Goal: Task Accomplishment & Management: Manage account settings

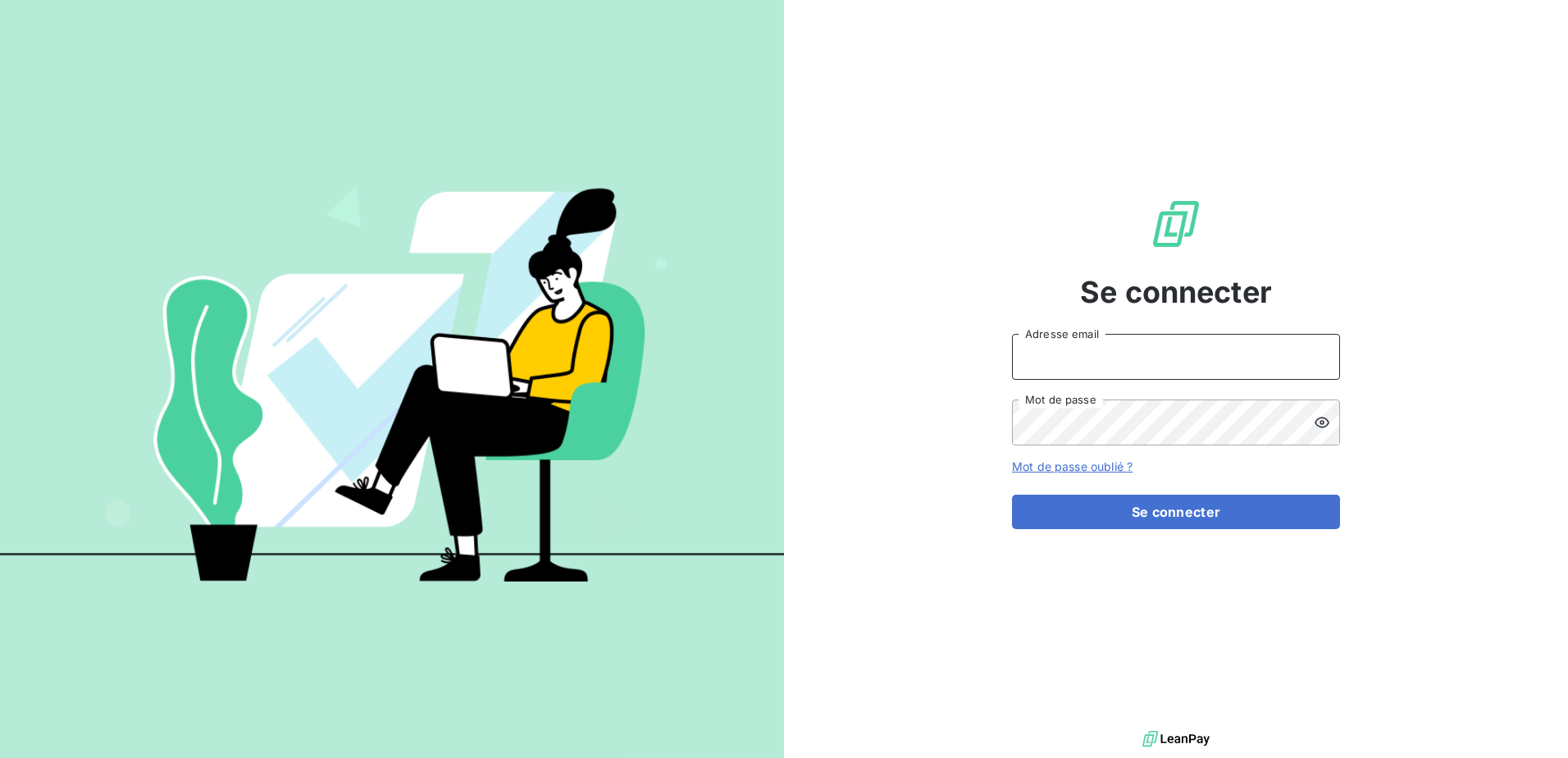
click at [1060, 342] on input "Adresse email" at bounding box center [1176, 356] width 328 height 46
type input "[EMAIL_ADDRESS][DOMAIN_NAME]"
click at [1196, 363] on input "[EMAIL_ADDRESS][DOMAIN_NAME]" at bounding box center [1176, 356] width 328 height 46
click at [1012, 494] on button "Se connecter" at bounding box center [1176, 512] width 328 height 34
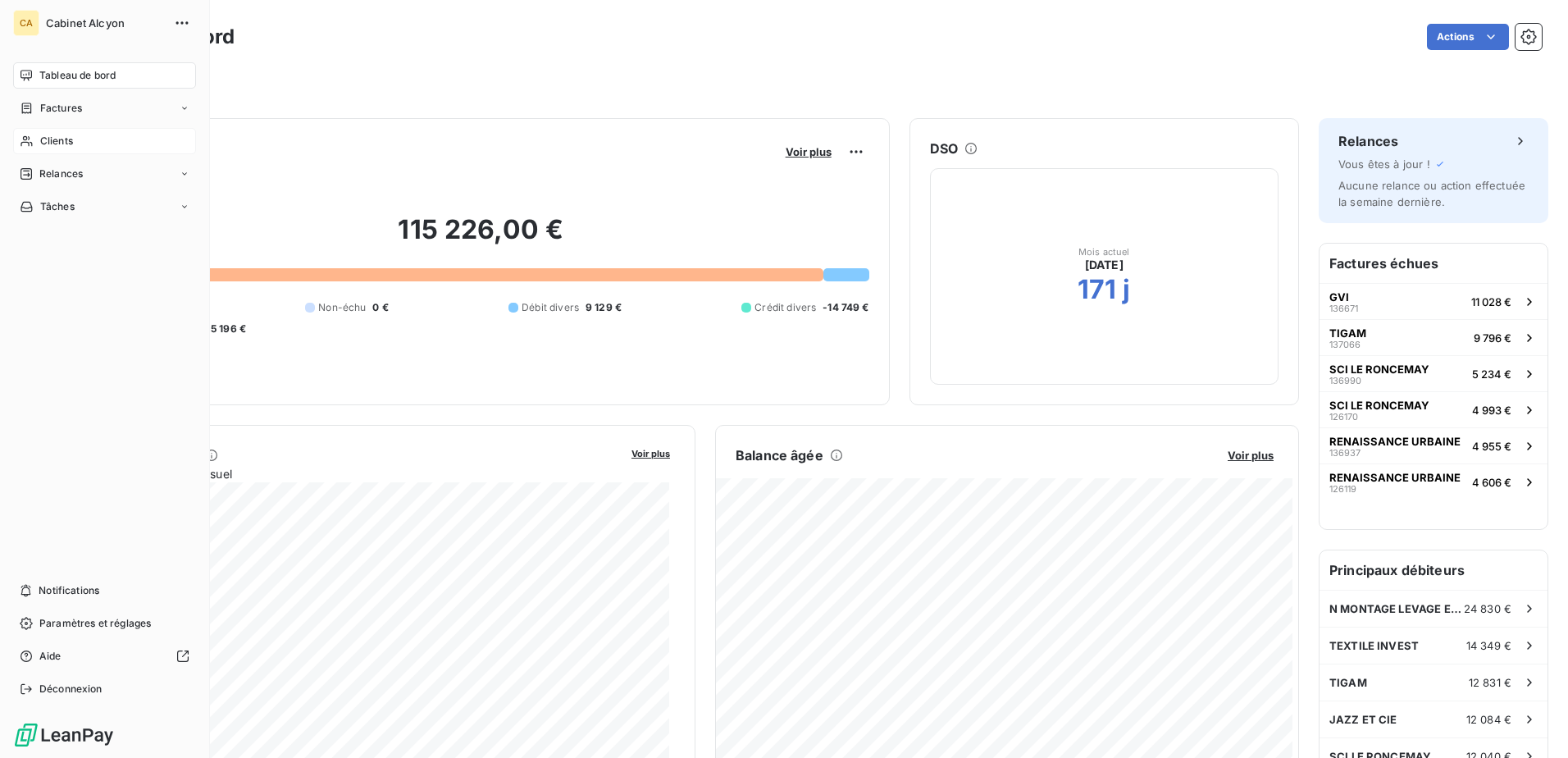
click at [58, 143] on span "Clients" at bounding box center [57, 141] width 33 height 14
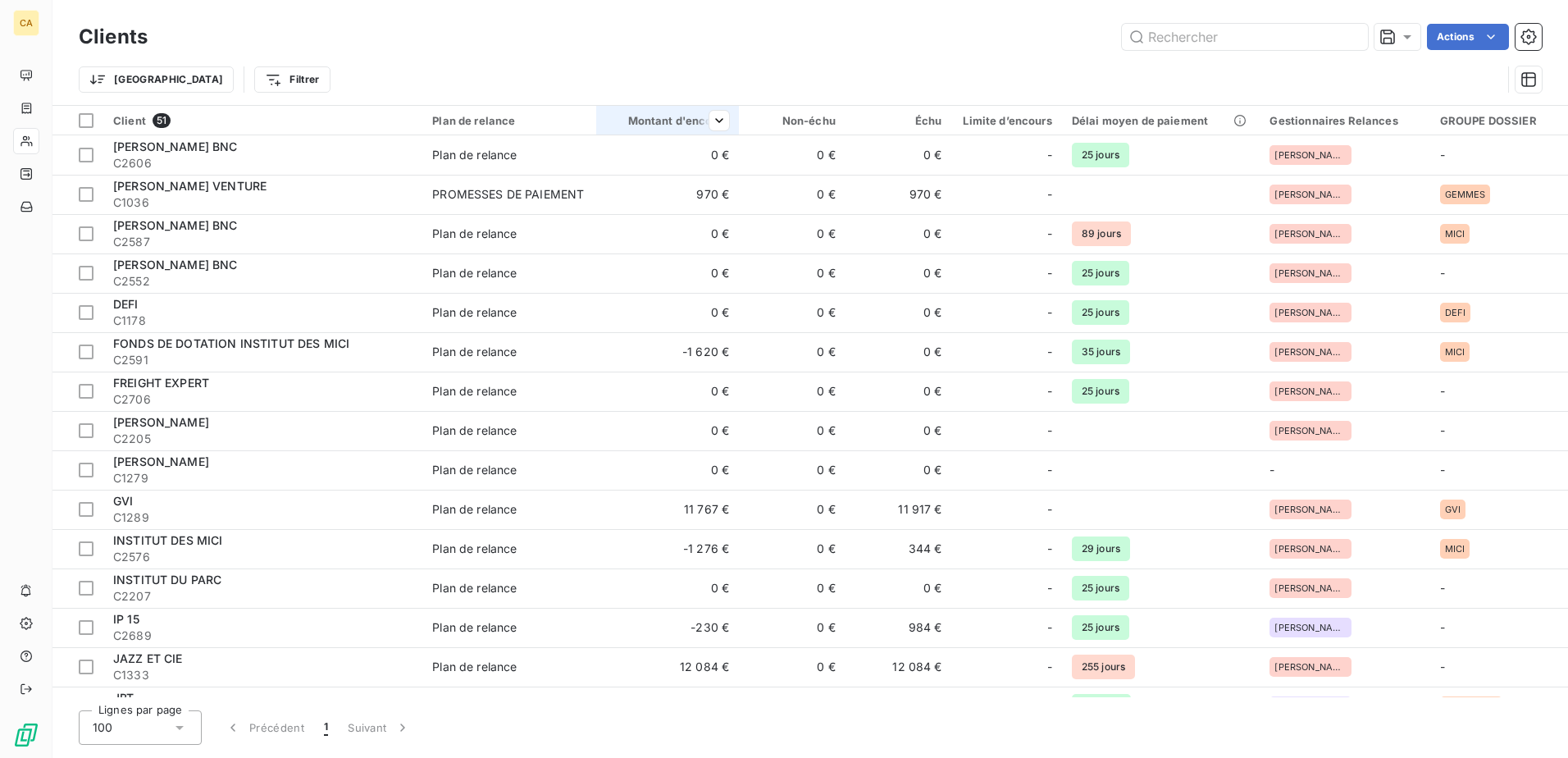
click at [669, 117] on div "Montant d'encours" at bounding box center [668, 121] width 123 height 13
click at [694, 149] on span "Trier par ordre croissant" at bounding box center [635, 154] width 132 height 16
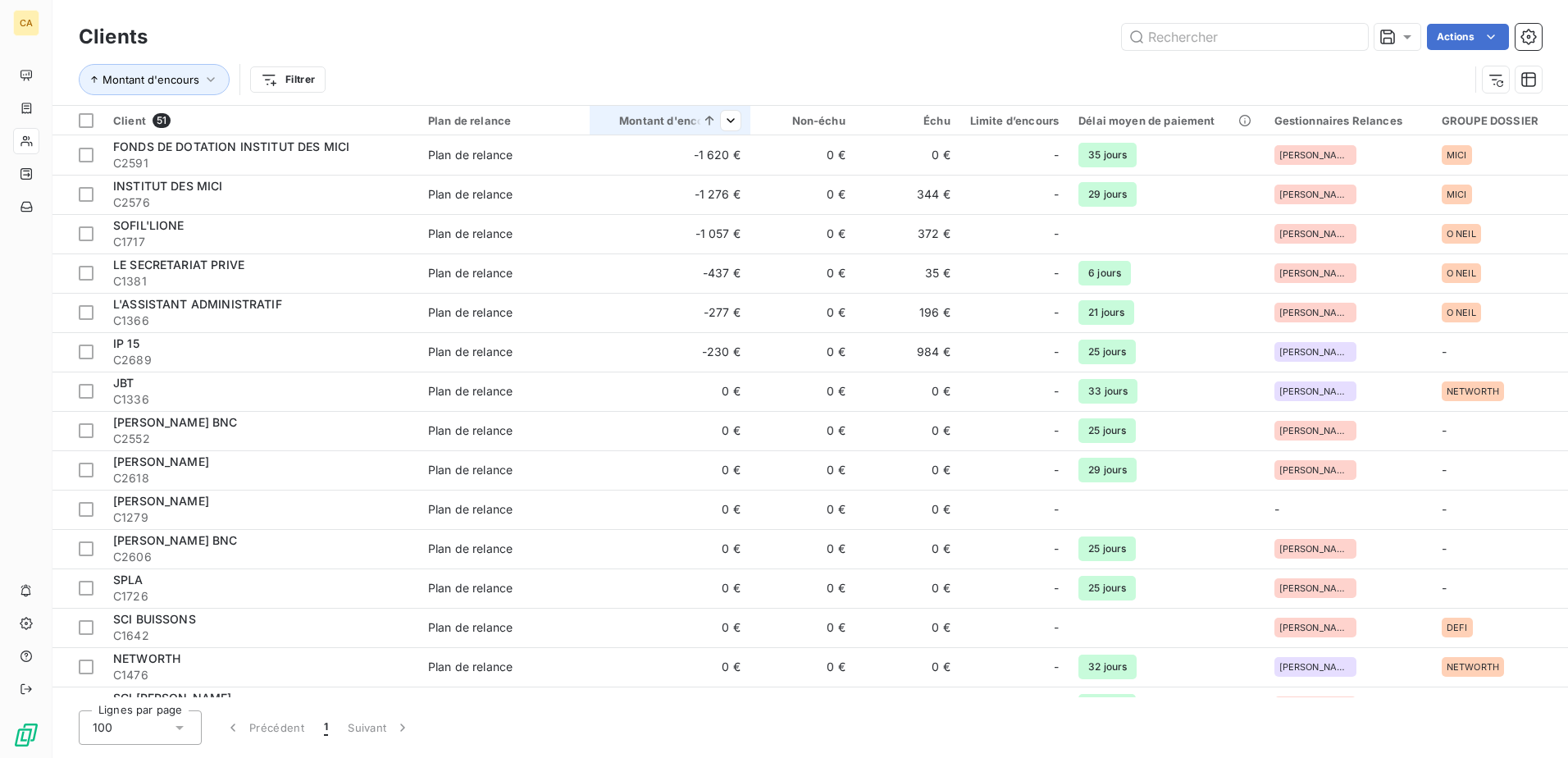
click at [718, 128] on icon at bounding box center [709, 120] width 16 height 16
click at [669, 182] on div "Trier par ordre décroissant" at bounding box center [618, 192] width 241 height 36
